Goal: Check status

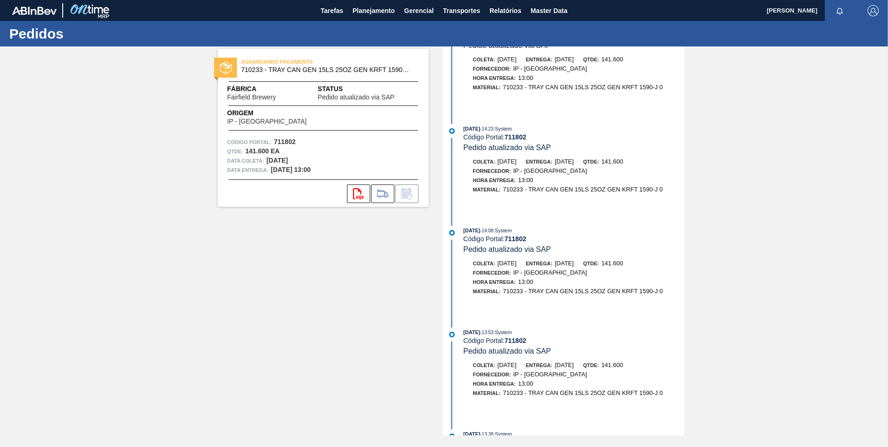
scroll to position [2739, 0]
